Goal: Task Accomplishment & Management: Manage account settings

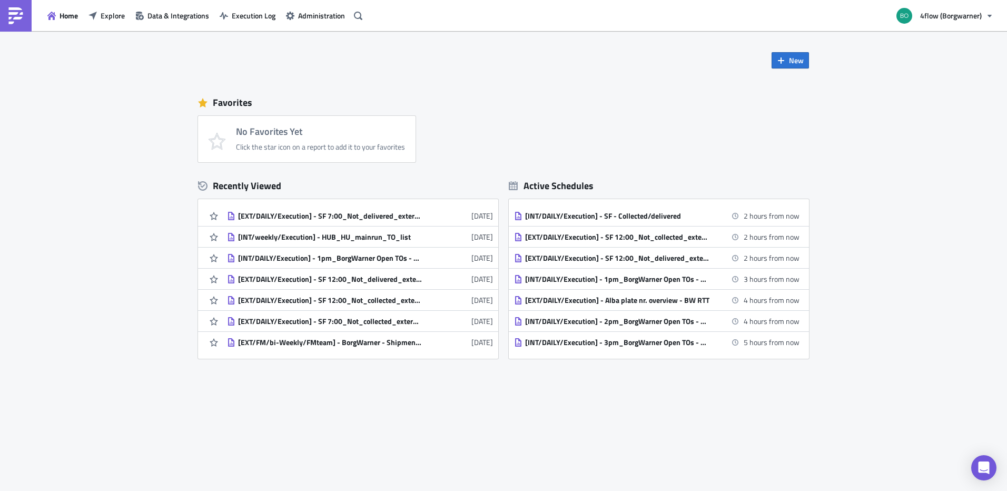
click at [159, 283] on div "New Favorites No Favorites Yet Click the star icon on a report to add it to you…" at bounding box center [503, 261] width 1007 height 460
click at [104, 15] on span "Explore" at bounding box center [113, 15] width 24 height 11
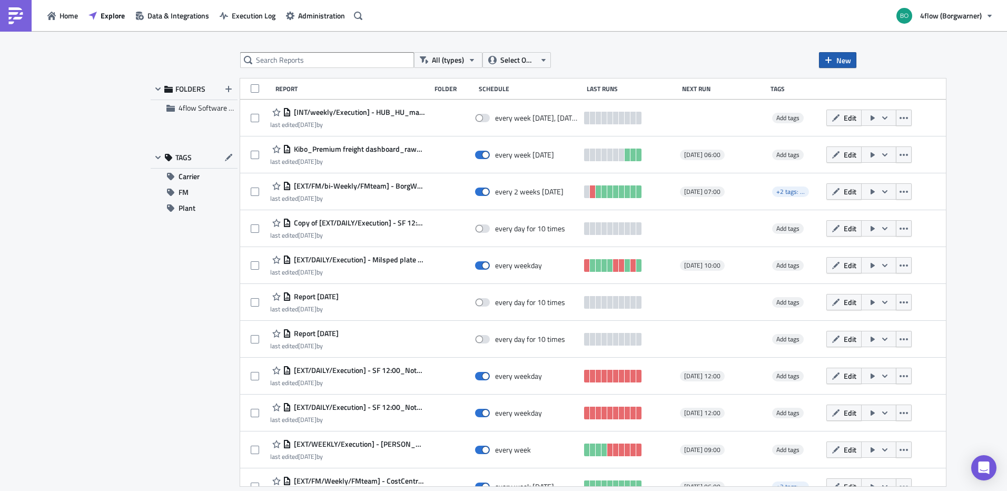
click at [841, 59] on span "New" at bounding box center [843, 60] width 15 height 11
click at [845, 85] on div "Report" at bounding box center [873, 86] width 70 height 11
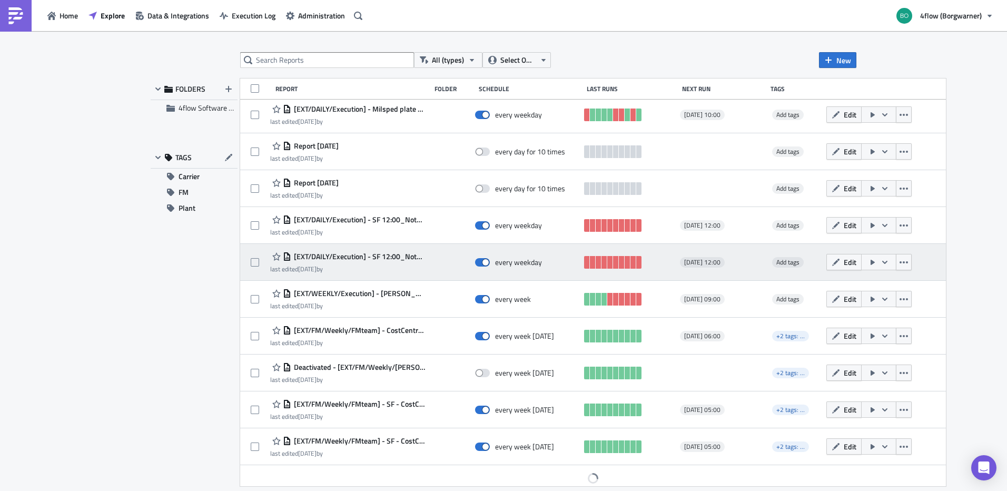
scroll to position [193, 0]
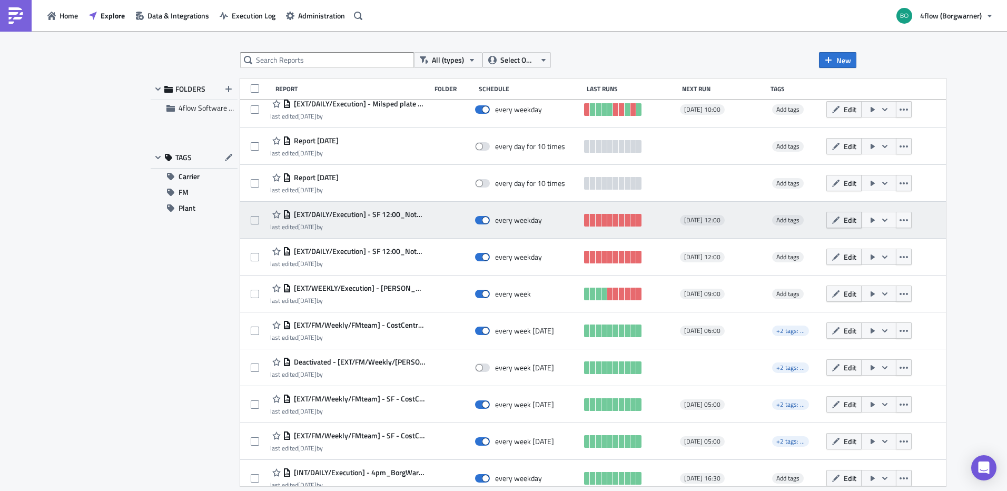
click at [826, 220] on button "Edit" at bounding box center [843, 220] width 35 height 16
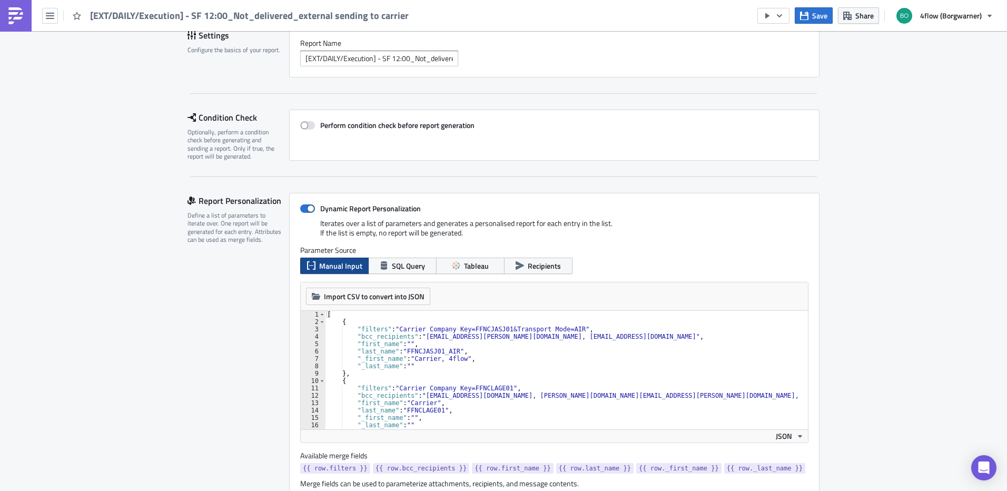
scroll to position [105, 0]
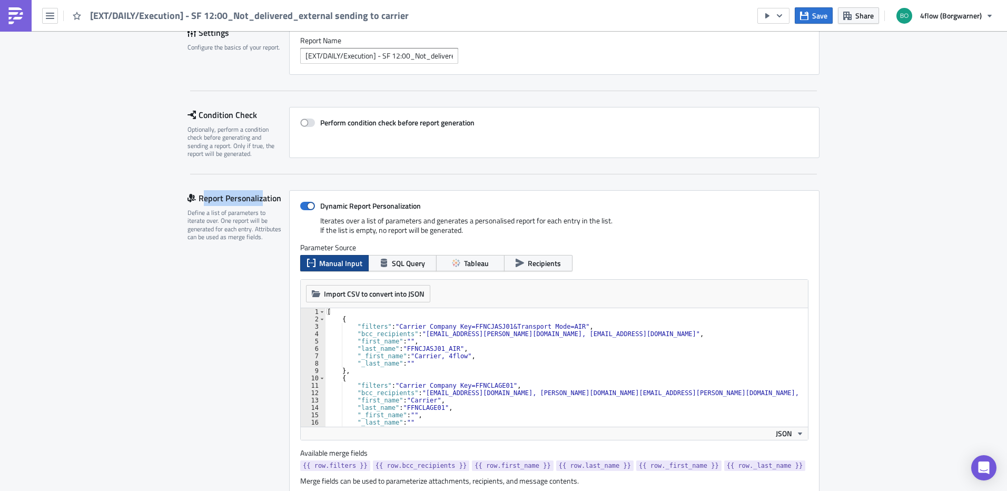
drag, startPoint x: 200, startPoint y: 200, endPoint x: 258, endPoint y: 199, distance: 57.9
click at [258, 199] on div "Report Personalization" at bounding box center [239, 198] width 102 height 16
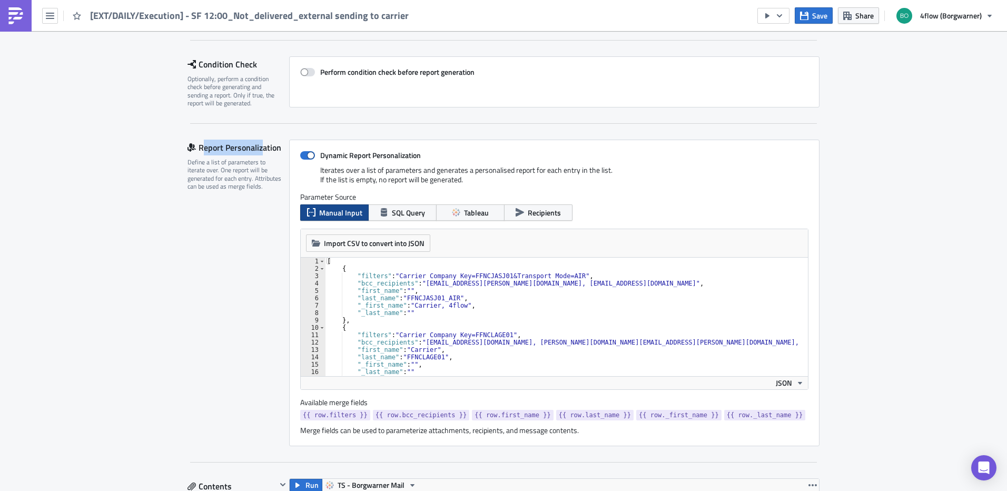
scroll to position [211, 0]
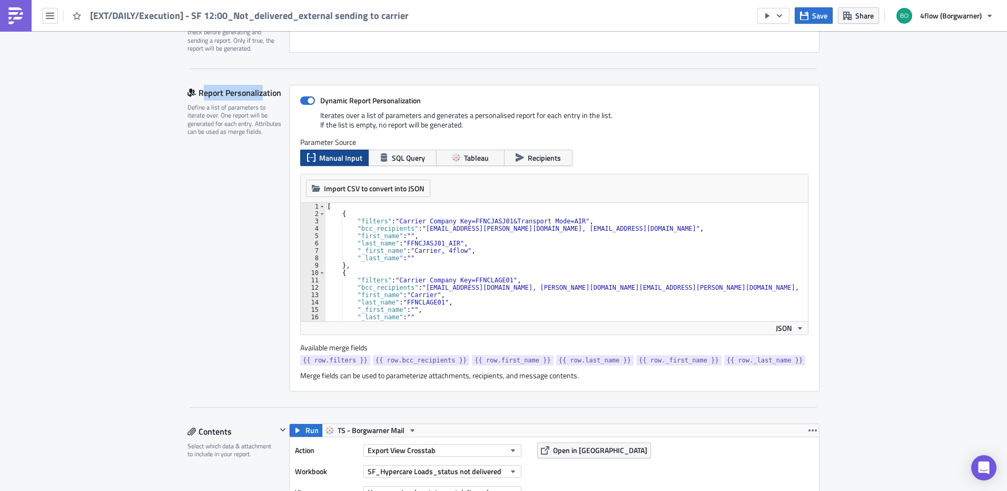
click at [478, 232] on div "[ { "filters" : "Carrier Company Key=FFNCJASJ01&Transport Mode=AIR" , "bcc_reci…" at bounding box center [603, 265] width 557 height 125
click at [383, 223] on div "[ { "filters" : "Carrier Company Key=FFNCJASJ01&Transport Mode=AIR" , "bcc_reci…" at bounding box center [603, 265] width 557 height 125
click at [464, 230] on div "[ { "filters" : "Carrier Company Key=FFNCJASJ01&Transport Mode=AIR" , "bcc_reci…" at bounding box center [603, 265] width 557 height 125
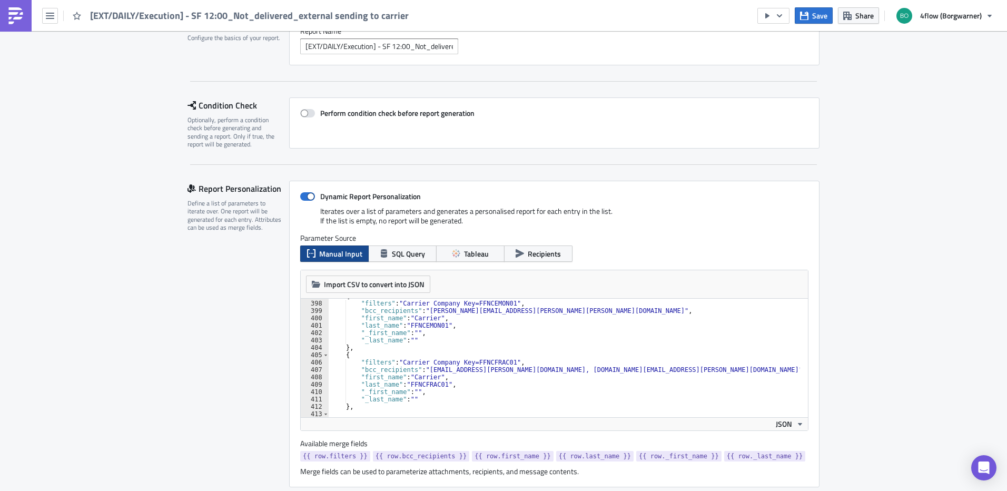
scroll to position [105, 0]
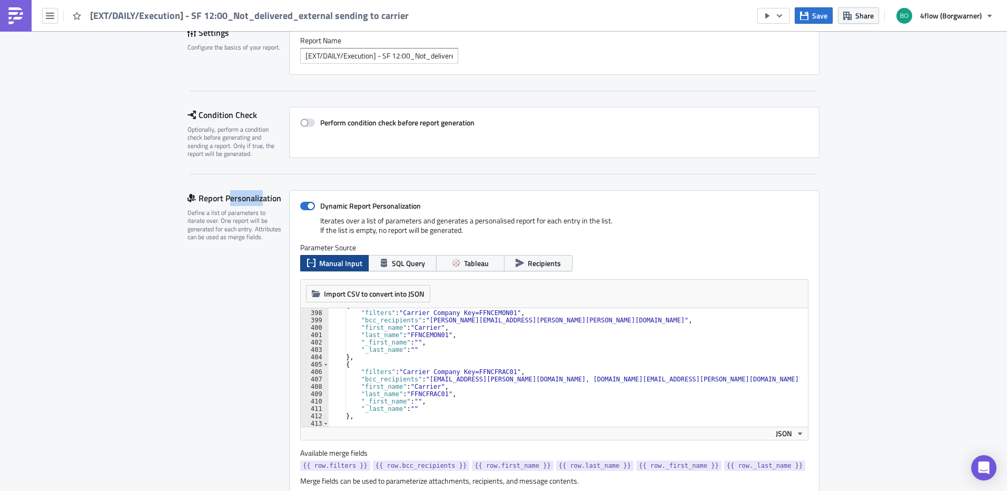
drag, startPoint x: 228, startPoint y: 200, endPoint x: 260, endPoint y: 202, distance: 32.8
click at [260, 202] on div "Report Personalization" at bounding box center [239, 198] width 102 height 16
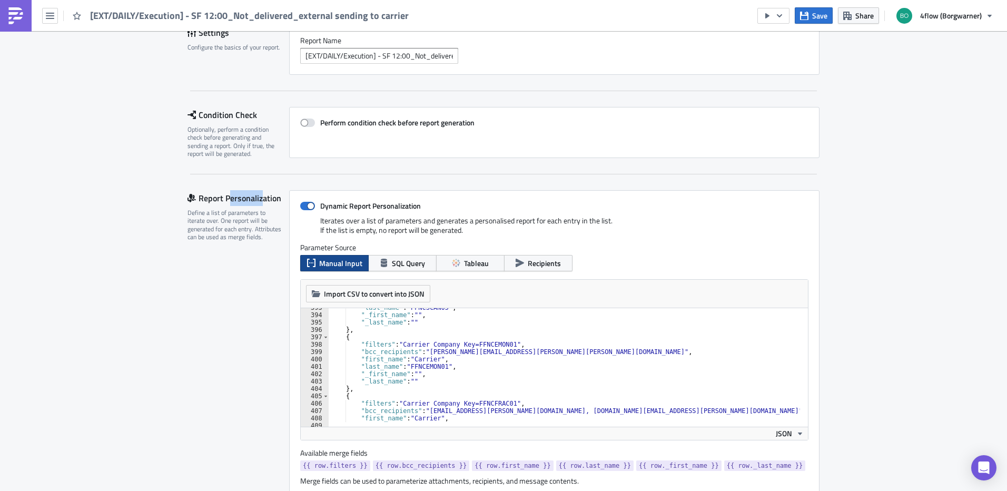
scroll to position [2895, 0]
drag, startPoint x: 484, startPoint y: 342, endPoint x: 449, endPoint y: 343, distance: 34.8
click at [449, 343] on div ""last_name" : "FFNCSCAN05" , "_first_name" : "" , "_last_name" : "" } , { "filt…" at bounding box center [607, 366] width 557 height 125
click at [449, 354] on div ""last_name" : "FFNCSCAN05" , "_first_name" : "" , "_last_name" : "" } , { "filt…" at bounding box center [607, 366] width 557 height 125
type textarea ""bcc_recipients": "[PERSON_NAME][EMAIL_ADDRESS][PERSON_NAME][PERSON_NAME][DOMAI…"
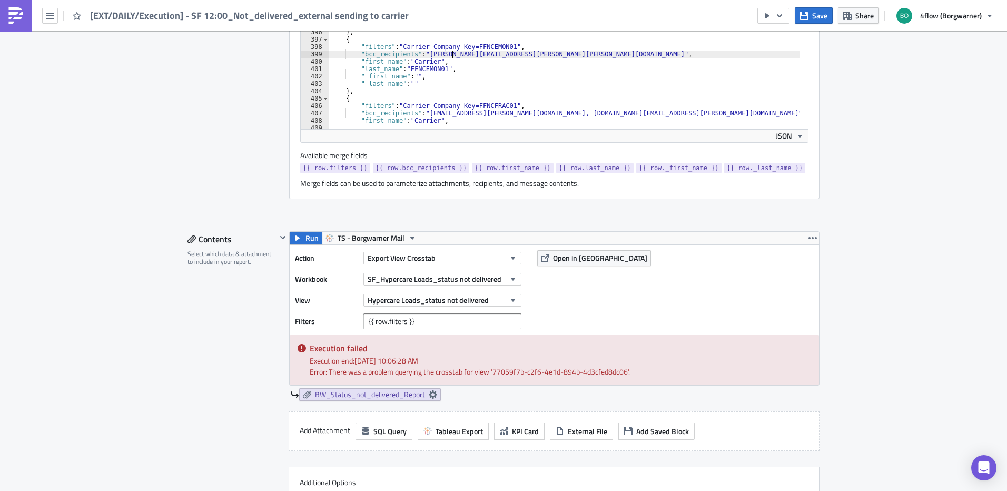
scroll to position [421, 0]
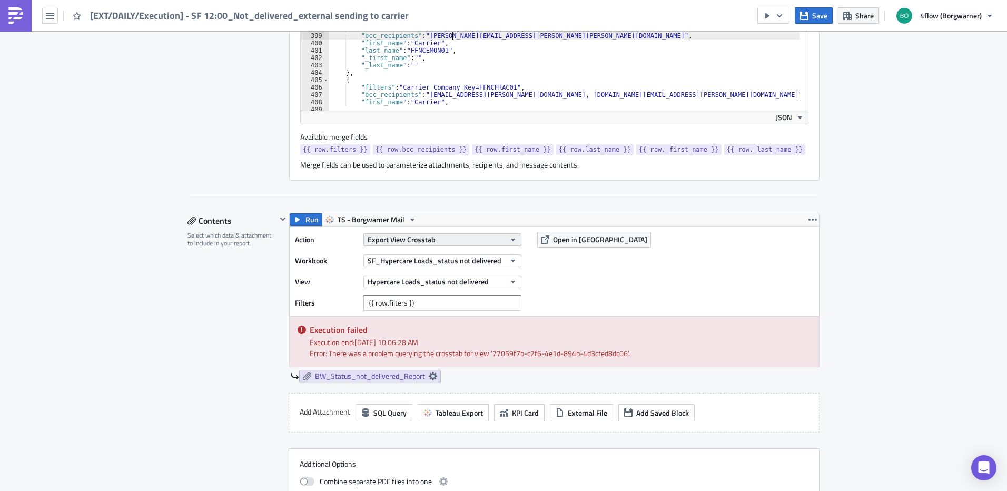
click at [450, 241] on button "Export View Crosstab" at bounding box center [442, 239] width 158 height 13
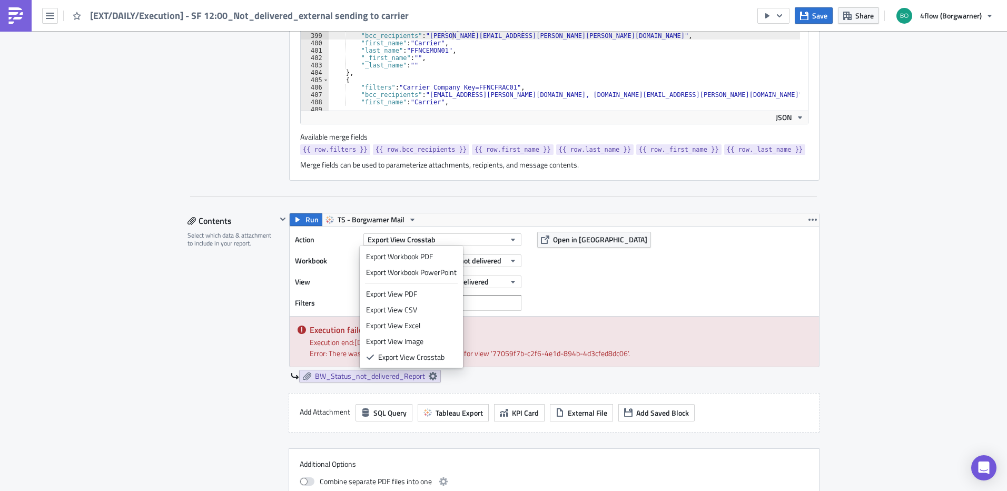
click at [245, 294] on div "Contents Select which data & attachment to include in your report." at bounding box center [232, 367] width 89 height 309
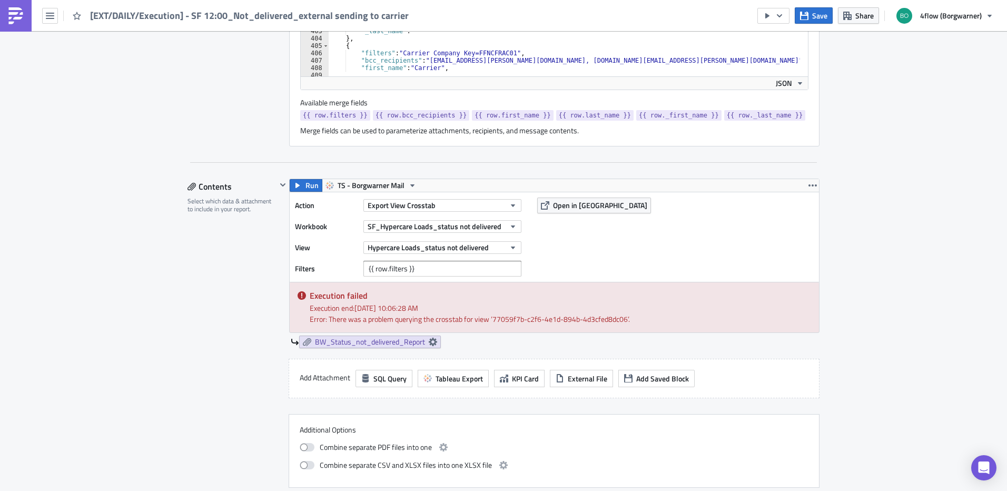
scroll to position [474, 0]
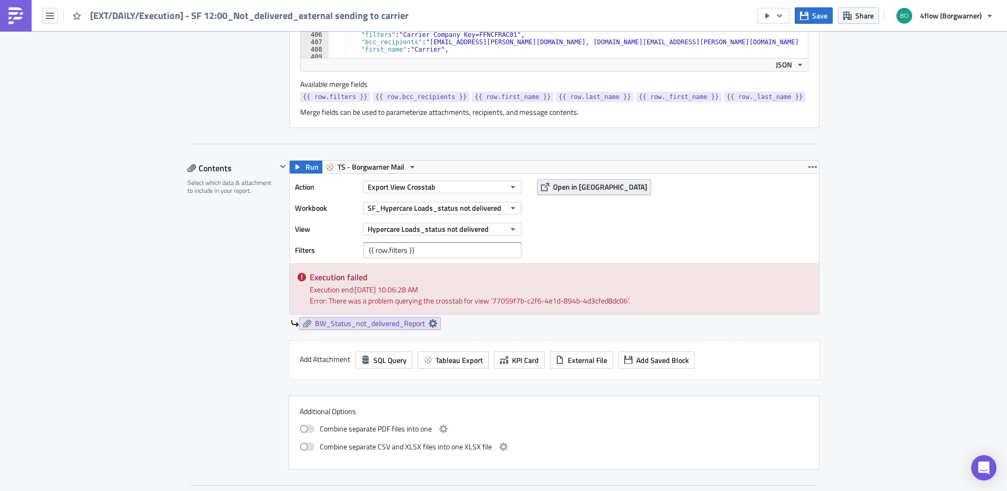
click at [573, 187] on span "Open in [GEOGRAPHIC_DATA]" at bounding box center [600, 186] width 94 height 11
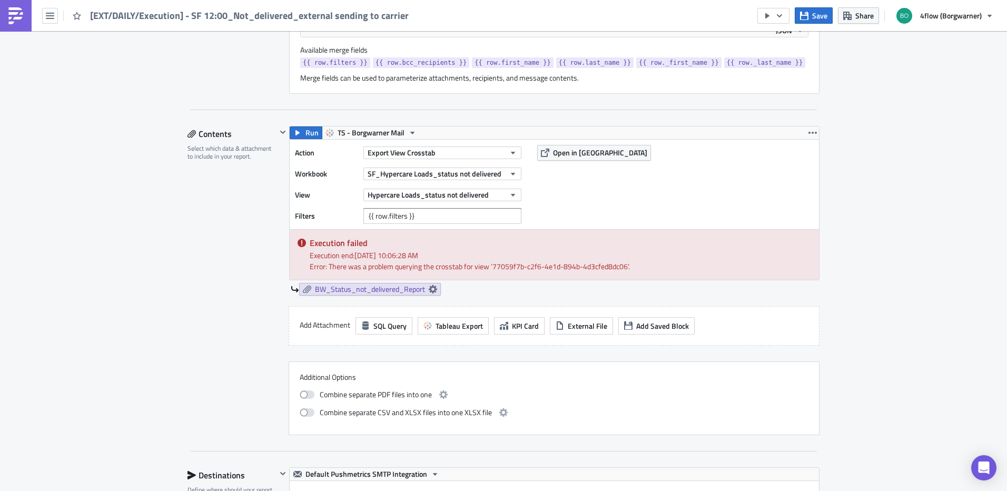
scroll to position [527, 0]
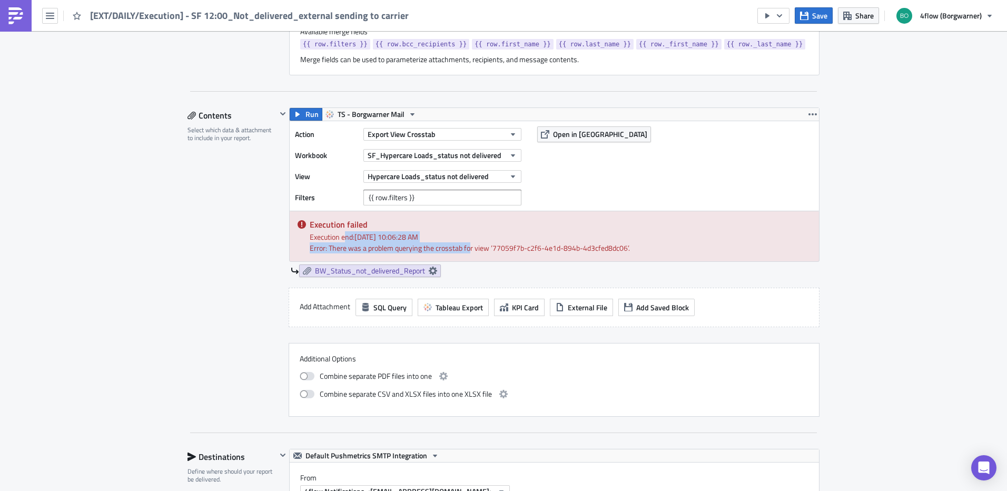
drag, startPoint x: 341, startPoint y: 235, endPoint x: 466, endPoint y: 251, distance: 126.4
click at [466, 251] on div "Execution failed Execution end: [DATE] 10:06:28 AM Error: There was a problem q…" at bounding box center [554, 236] width 529 height 50
click at [369, 242] on div "Error: There was a problem querying the crosstab for view ’77059f7b-c2f6-4e1d-8…" at bounding box center [560, 247] width 501 height 11
click at [319, 226] on h5 "Execution failed" at bounding box center [560, 224] width 501 height 8
drag, startPoint x: 441, startPoint y: 250, endPoint x: 469, endPoint y: 250, distance: 27.4
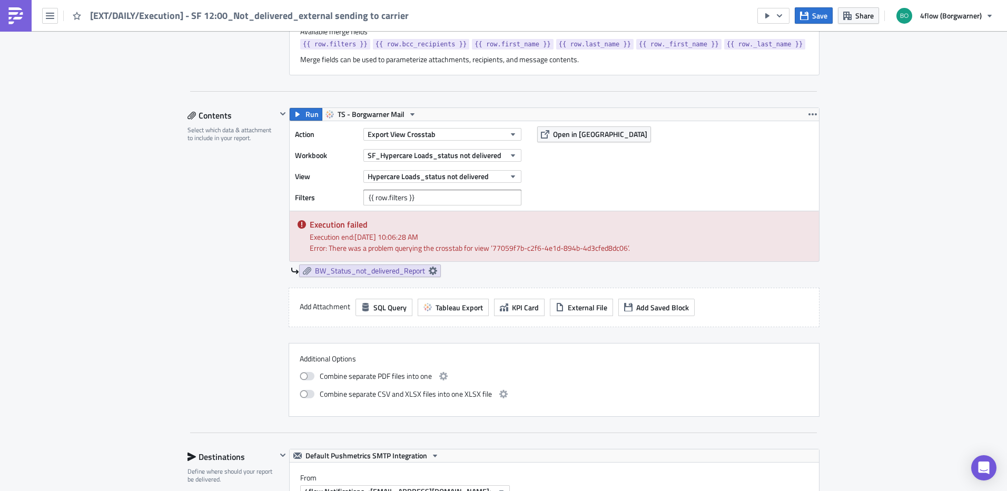
click at [442, 249] on div "Error: There was a problem querying the crosstab for view ’77059f7b-c2f6-4e1d-8…" at bounding box center [560, 247] width 501 height 11
click at [597, 242] on div "Error: There was a problem querying the crosstab for view ’77059f7b-c2f6-4e1d-8…" at bounding box center [560, 247] width 501 height 11
drag, startPoint x: 634, startPoint y: 248, endPoint x: 349, endPoint y: 252, distance: 285.5
click at [349, 252] on div "Error: There was a problem querying the crosstab for view ’77059f7b-c2f6-4e1d-8…" at bounding box center [560, 247] width 501 height 11
click at [497, 257] on div "Execution failed Execution end: [DATE] 10:06:28 AM Error: There was a problem q…" at bounding box center [554, 236] width 529 height 50
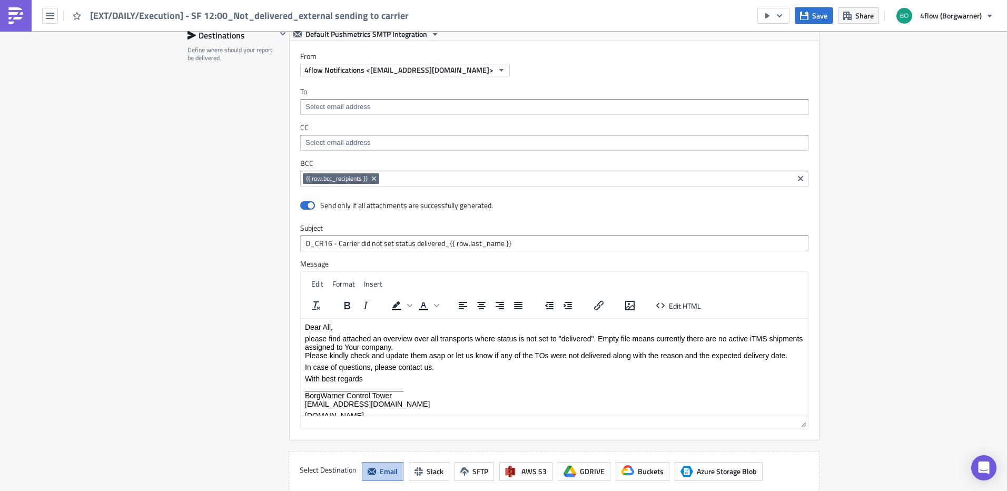
scroll to position [895, 0]
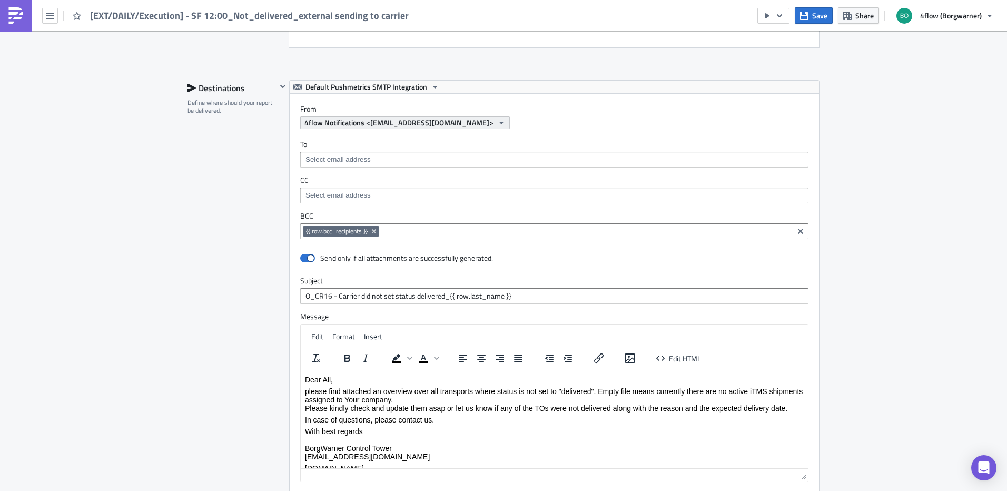
click at [498, 126] on button "4flow Notifications <[EMAIL_ADDRESS][DOMAIN_NAME]>" at bounding box center [405, 122] width 210 height 13
click at [497, 124] on icon "button" at bounding box center [501, 123] width 8 height 8
click at [419, 115] on div "From 4flow Notifications <[EMAIL_ADDRESS][DOMAIN_NAME]>" at bounding box center [559, 116] width 519 height 25
click at [445, 124] on span "4flow Notifications <[EMAIL_ADDRESS][DOMAIN_NAME]>" at bounding box center [398, 122] width 189 height 11
click at [634, 156] on input at bounding box center [554, 159] width 502 height 11
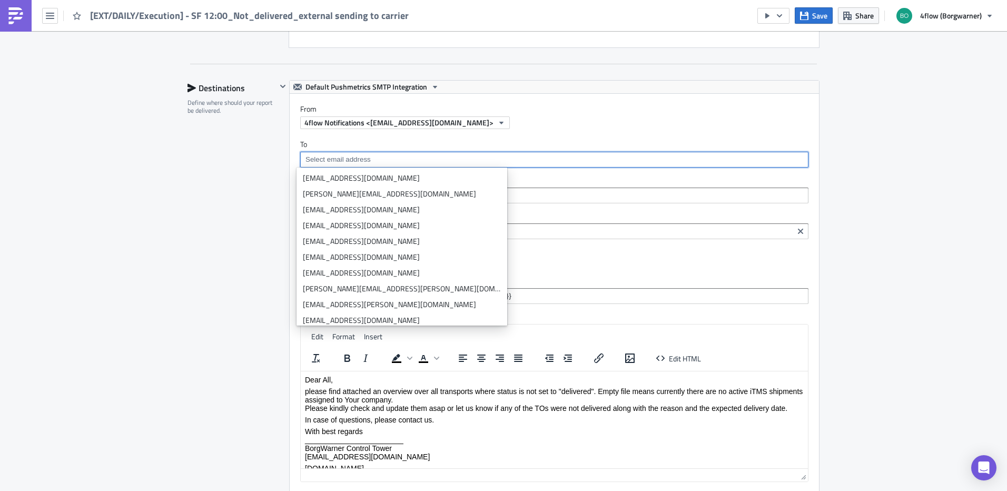
click at [528, 125] on div "4flow Notifications <[EMAIL_ADDRESS][DOMAIN_NAME]>" at bounding box center [559, 122] width 519 height 13
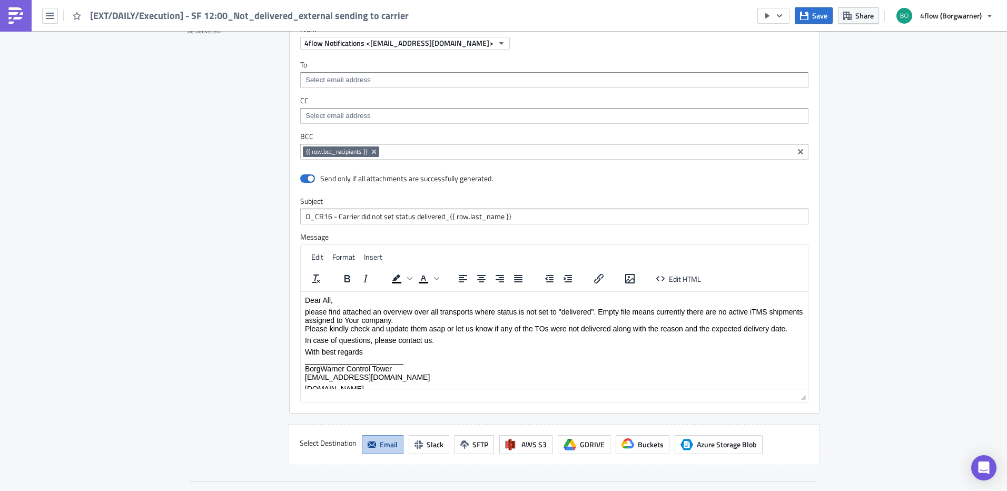
scroll to position [1001, 0]
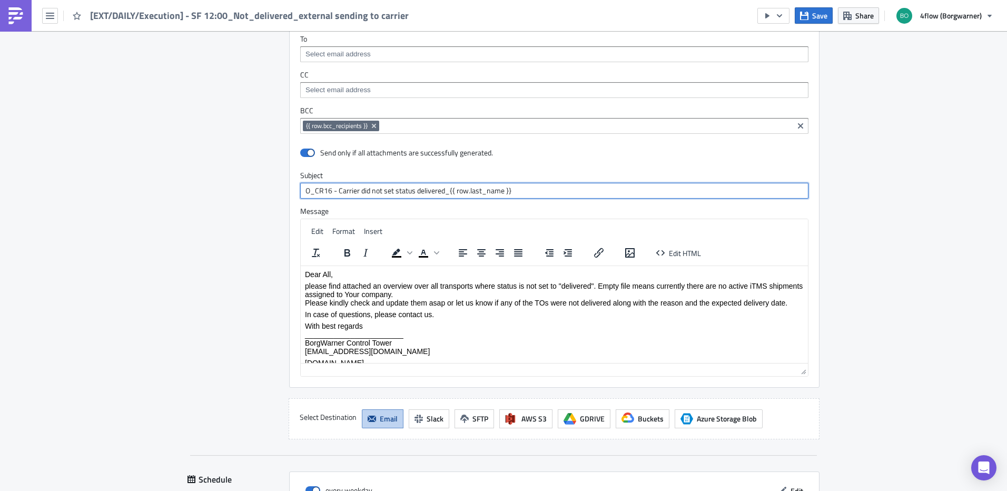
click at [371, 190] on input "O_CR16 - Carrier did not set status delivered_{{ row.last_name }}" at bounding box center [554, 191] width 508 height 16
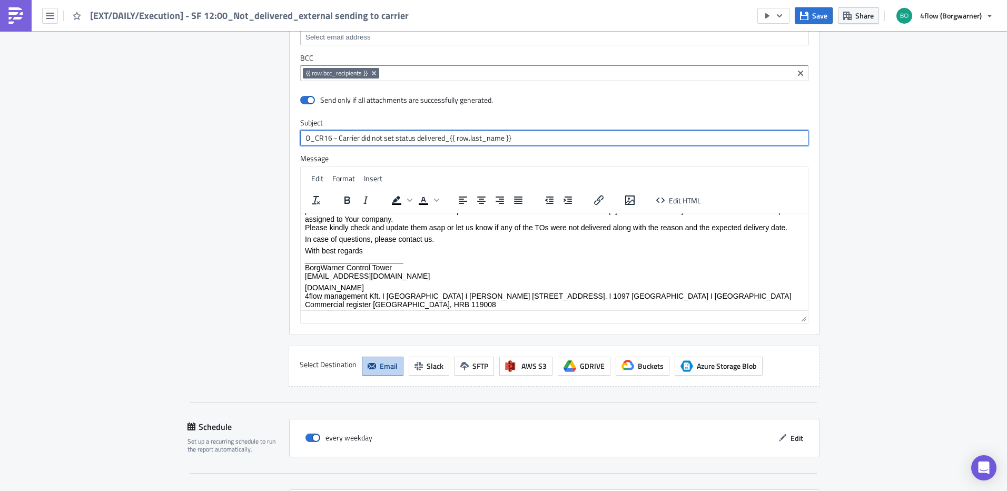
scroll to position [42, 0]
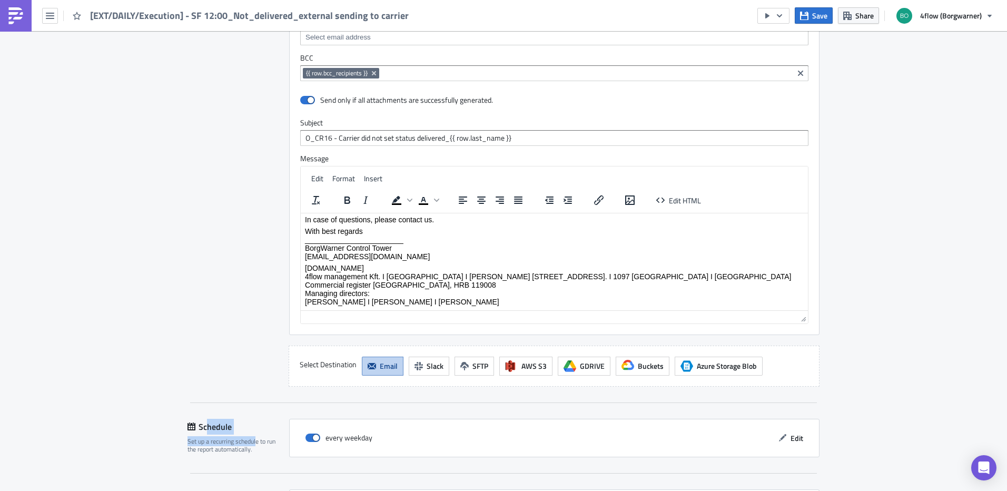
drag, startPoint x: 204, startPoint y: 428, endPoint x: 252, endPoint y: 442, distance: 50.1
click at [252, 442] on div "Schedule Set up a recurring schedule to run the report automatically." at bounding box center [239, 438] width 102 height 38
click at [394, 461] on div "Schedule Set up a recurring schedule to run the report automatically. every wee…" at bounding box center [504, 446] width 632 height 55
click at [791, 433] on span "Edit" at bounding box center [797, 437] width 13 height 11
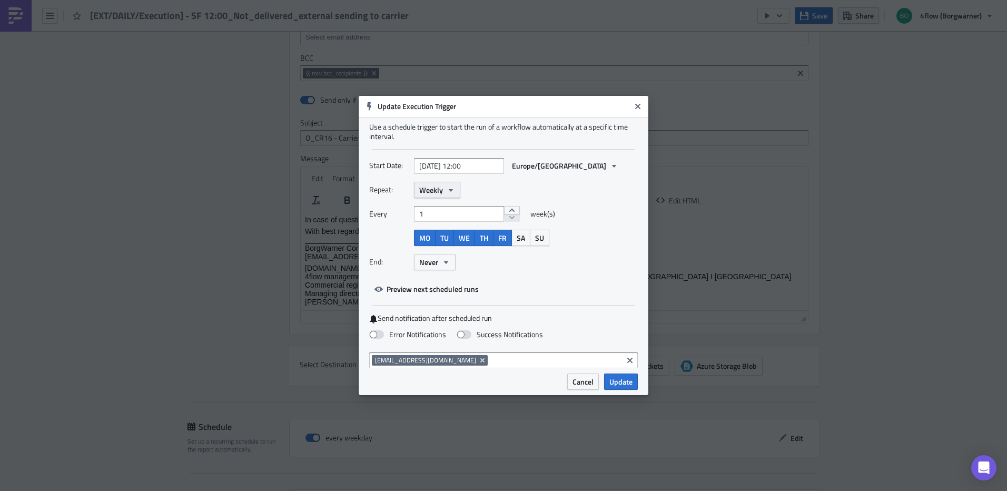
click at [450, 185] on button "Weekly" at bounding box center [437, 190] width 46 height 16
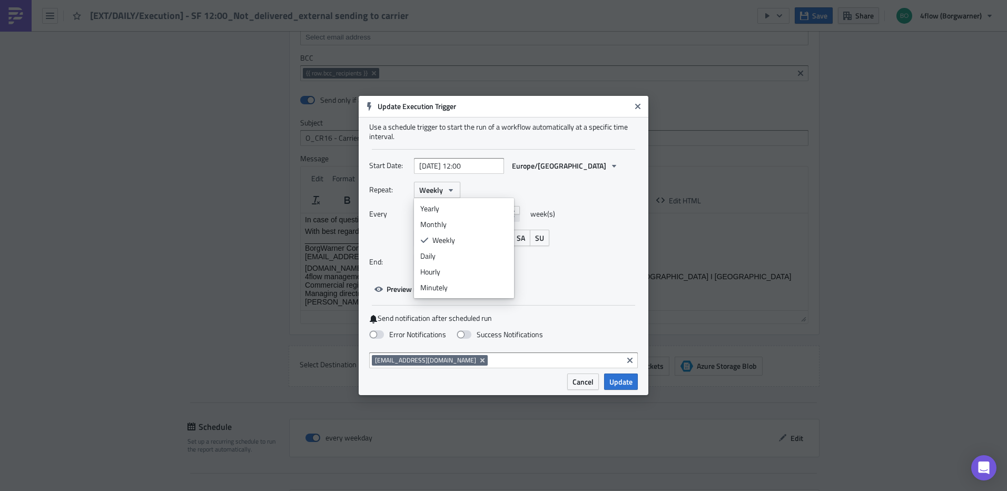
click at [574, 233] on div "MO TU WE TH FR SA SU" at bounding box center [526, 238] width 224 height 16
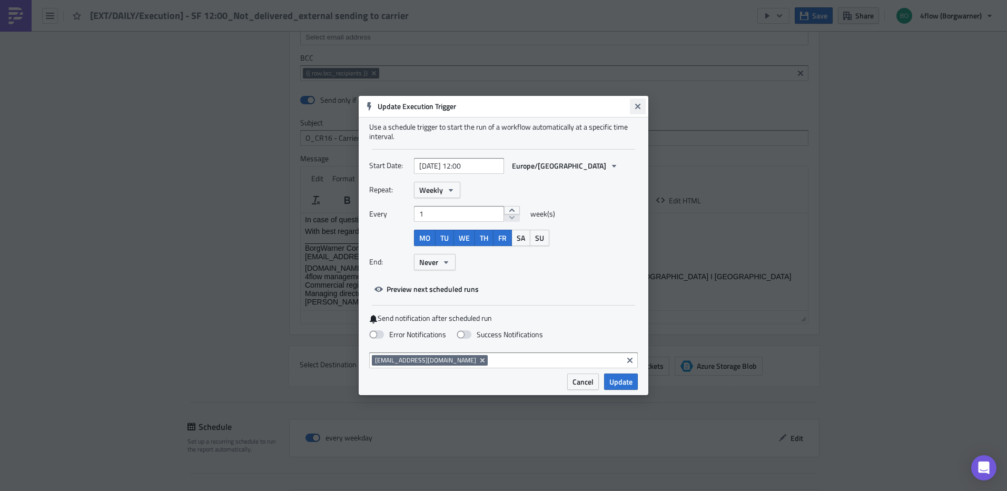
click at [639, 103] on icon "Close" at bounding box center [638, 106] width 8 height 8
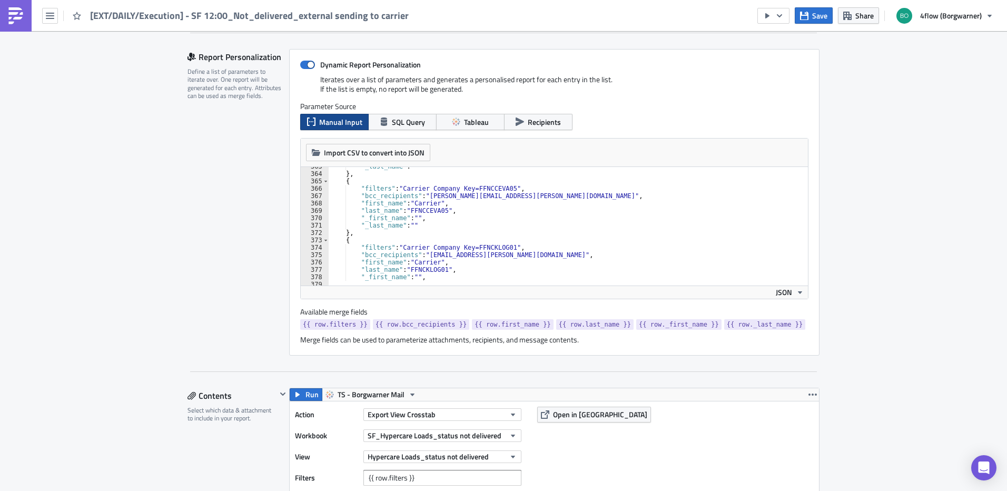
scroll to position [2484, 0]
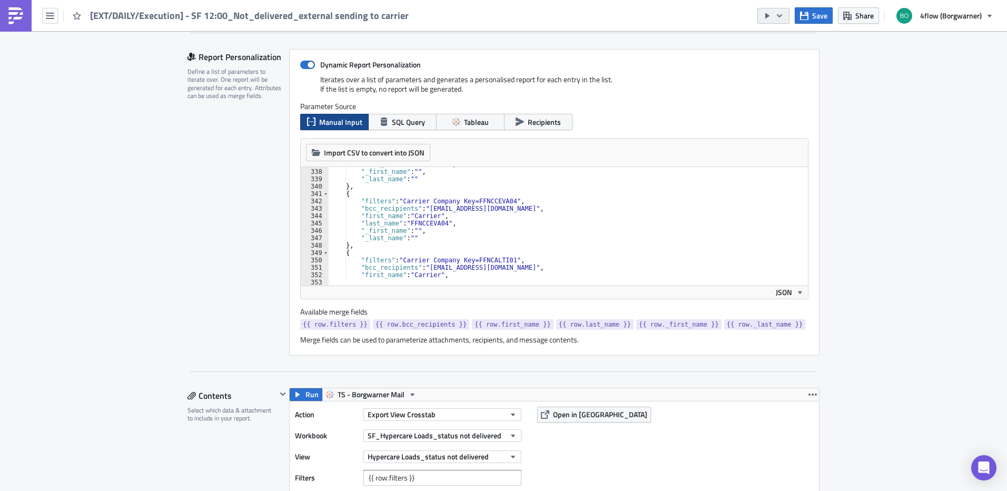
click at [780, 17] on icon "button" at bounding box center [779, 16] width 8 height 8
click at [945, 12] on span "4flow (Borgwarner)" at bounding box center [951, 15] width 62 height 11
click at [786, 15] on button "button" at bounding box center [773, 16] width 32 height 16
click at [950, 19] on span "4flow (Borgwarner)" at bounding box center [951, 15] width 62 height 11
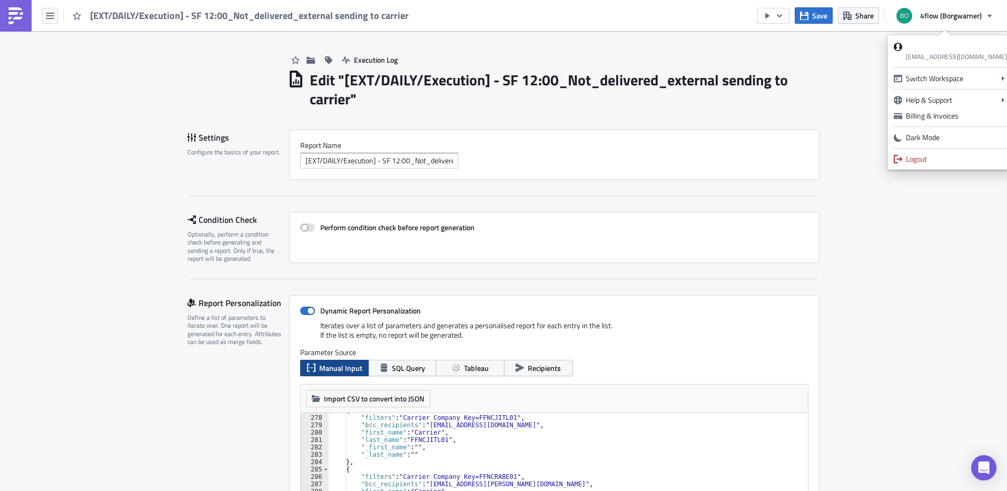
scroll to position [0, 0]
click at [15, 16] on img at bounding box center [15, 15] width 17 height 17
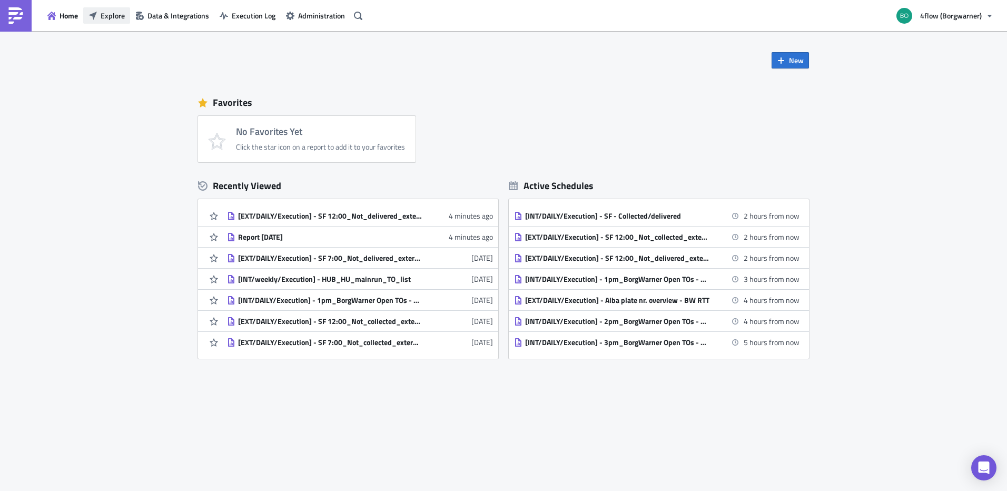
click at [107, 9] on button "Explore" at bounding box center [106, 15] width 47 height 16
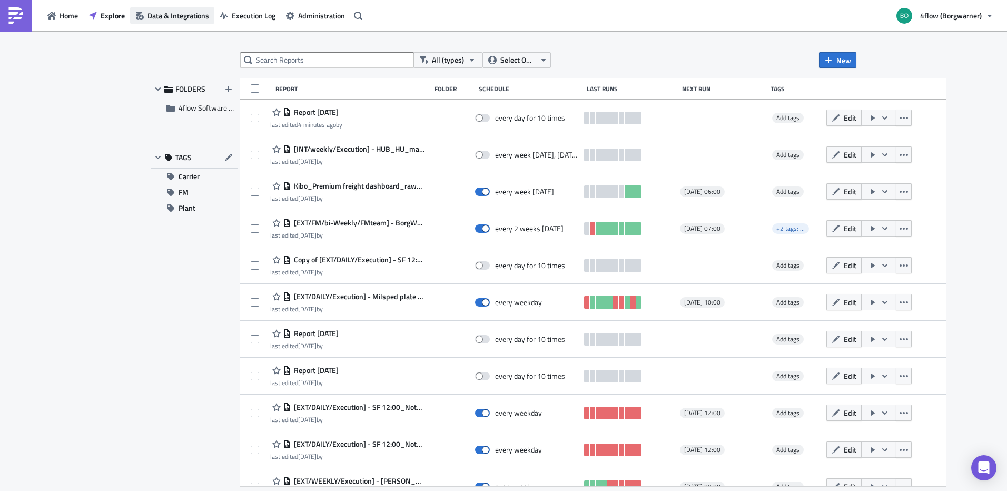
click at [187, 19] on span "Data & Integrations" at bounding box center [178, 15] width 62 height 11
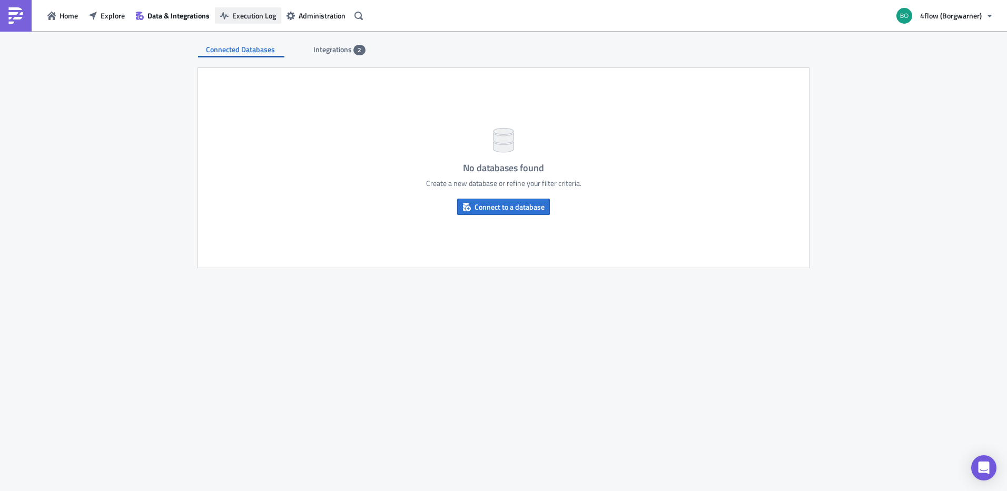
click at [241, 11] on span "Execution Log" at bounding box center [254, 15] width 44 height 11
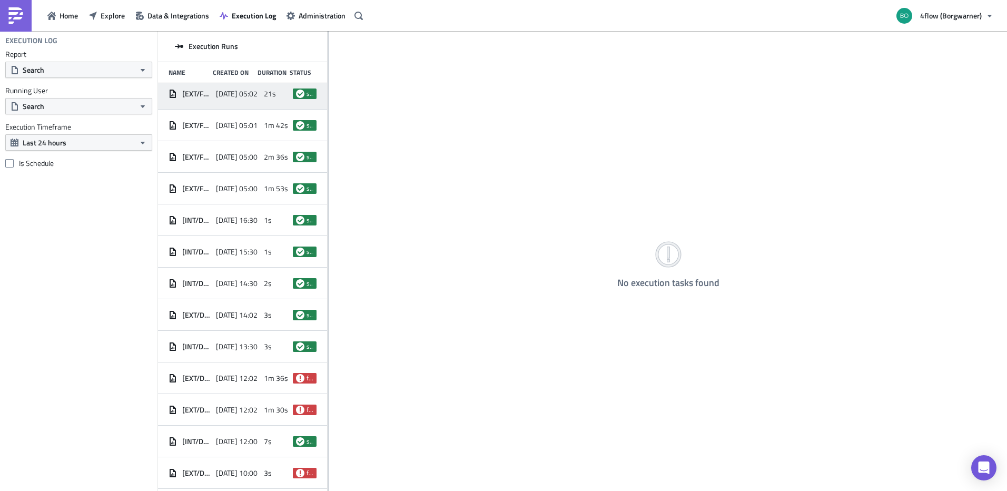
scroll to position [144, 0]
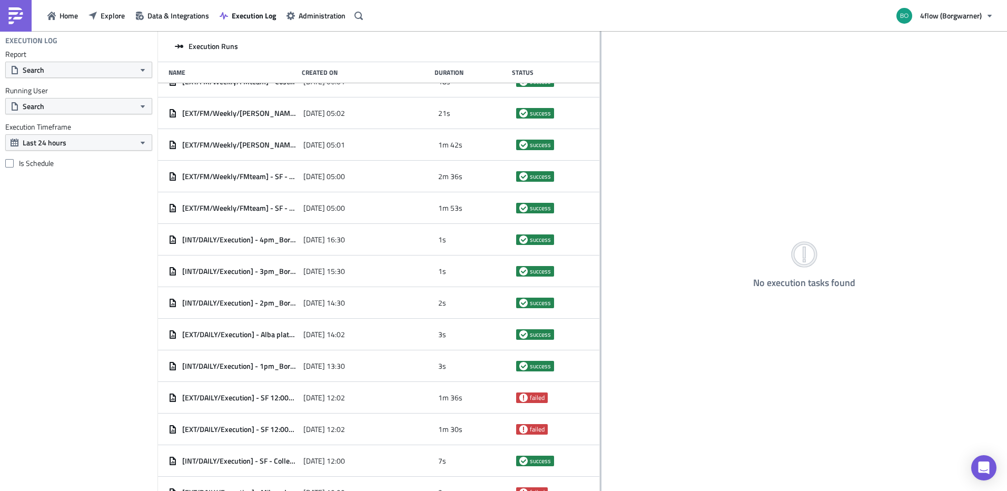
drag, startPoint x: 328, startPoint y: 119, endPoint x: 612, endPoint y: 154, distance: 286.5
click at [602, 154] on div at bounding box center [601, 261] width 2 height 461
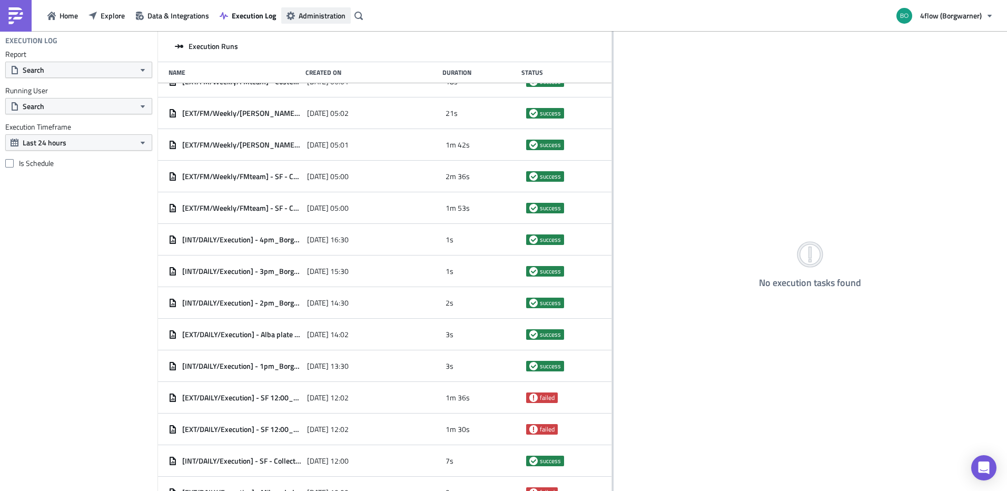
click at [297, 17] on button "Administration" at bounding box center [316, 15] width 70 height 16
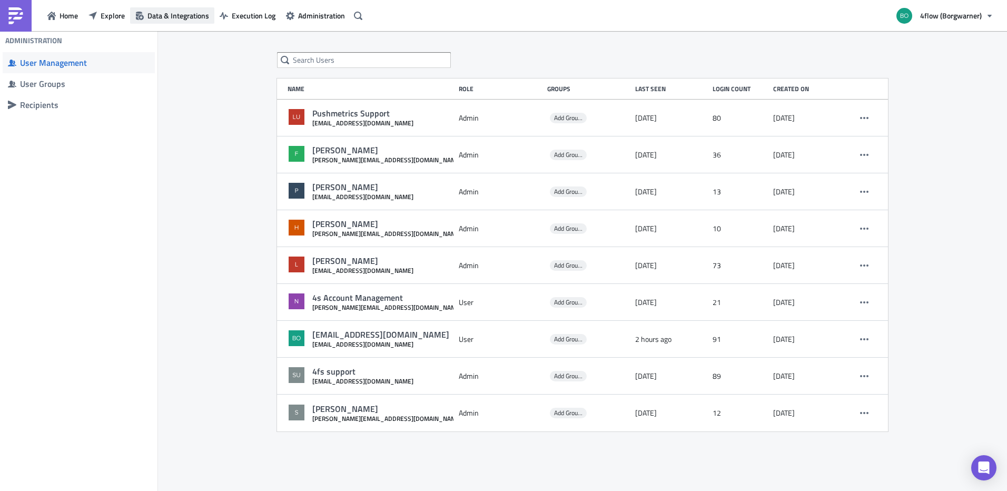
click at [188, 15] on span "Data & Integrations" at bounding box center [178, 15] width 62 height 11
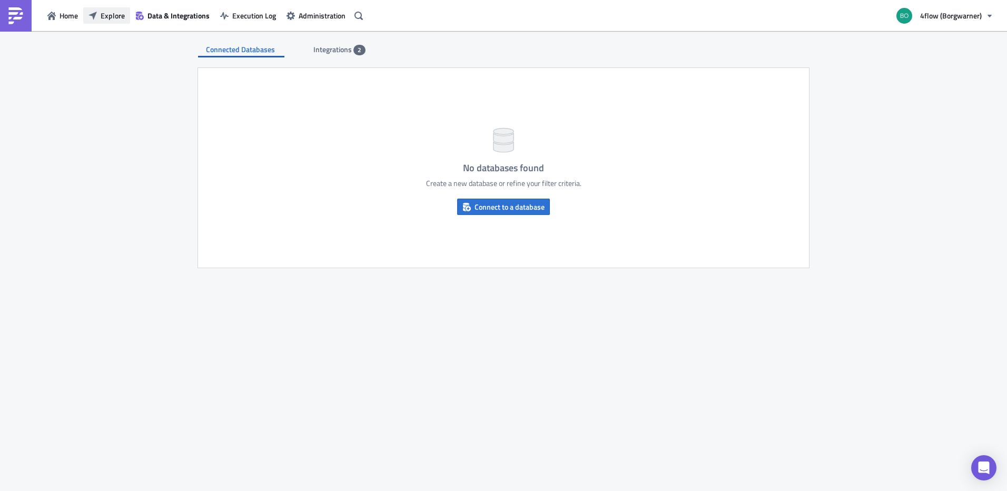
click at [107, 19] on span "Explore" at bounding box center [113, 15] width 24 height 11
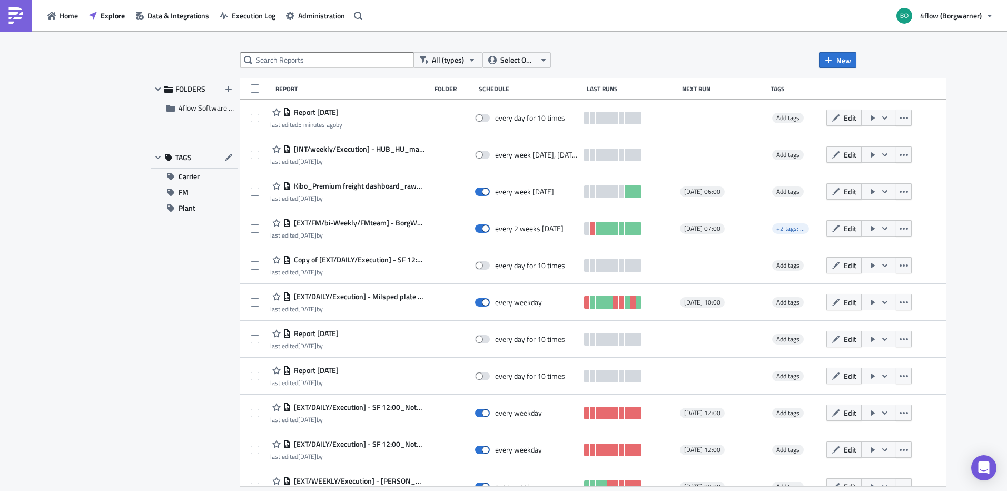
click at [11, 14] on img at bounding box center [15, 15] width 17 height 17
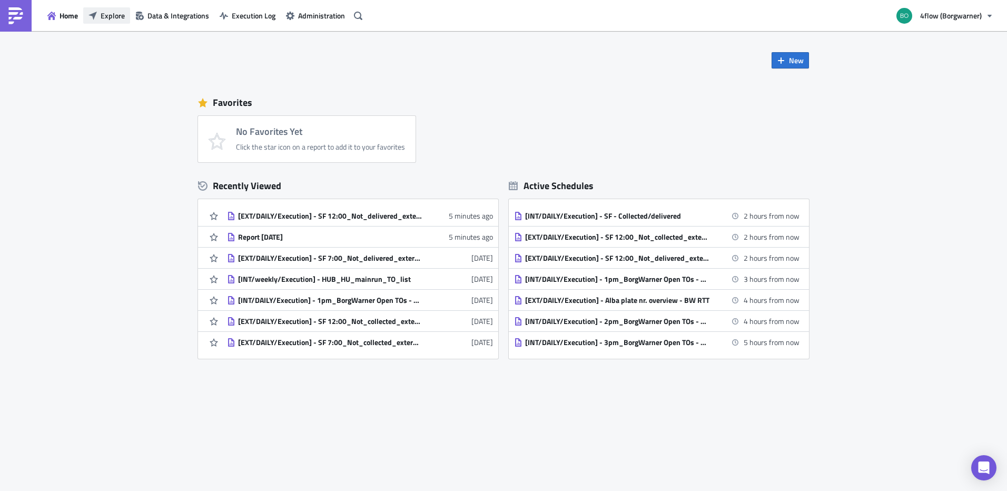
click at [117, 18] on span "Explore" at bounding box center [113, 15] width 24 height 11
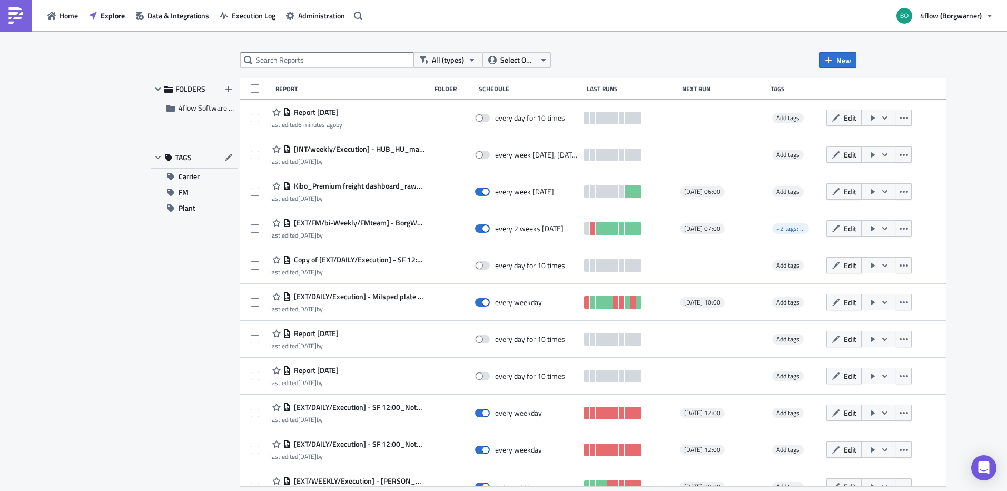
drag, startPoint x: 957, startPoint y: 12, endPoint x: 944, endPoint y: 134, distance: 122.9
click at [944, 134] on div "Home Explore Data & Integrations Execution Log Administration 4flow (Borgwarner…" at bounding box center [503, 246] width 1007 height 492
click at [989, 14] on icon "button" at bounding box center [989, 16] width 8 height 8
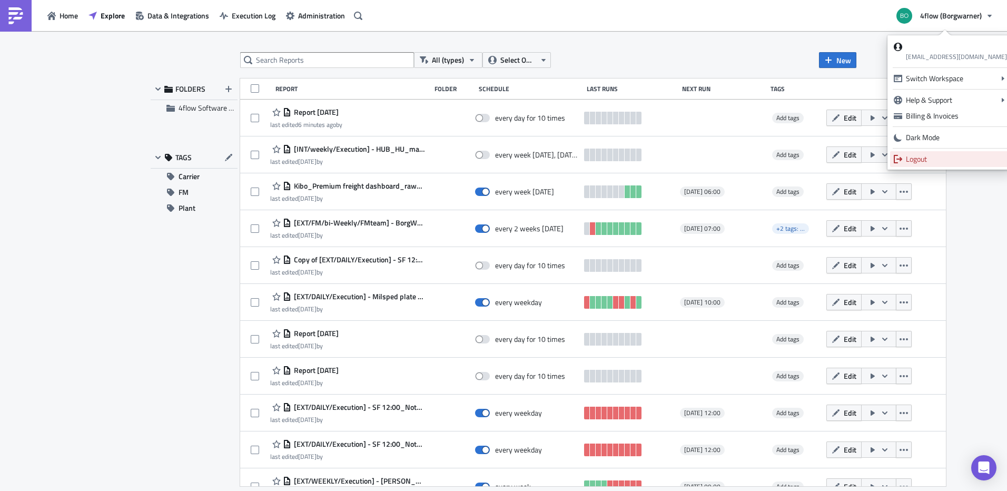
click at [933, 162] on div "Logout" at bounding box center [956, 159] width 101 height 11
